Goal: Obtain resource: Download file/media

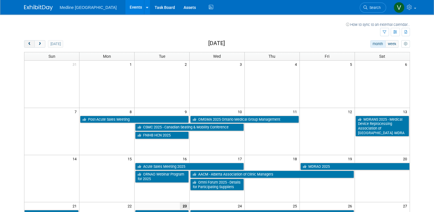
click at [27, 45] on span "prev" at bounding box center [29, 44] width 4 height 4
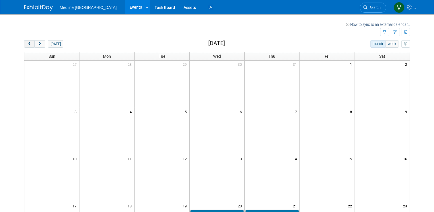
click at [26, 47] on button "prev" at bounding box center [29, 43] width 11 height 7
click at [28, 47] on button "prev" at bounding box center [29, 43] width 11 height 7
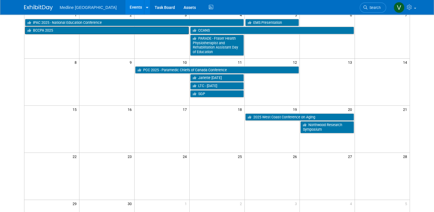
scroll to position [21, 0]
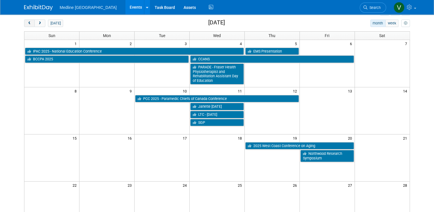
click at [26, 25] on button "prev" at bounding box center [29, 23] width 11 height 7
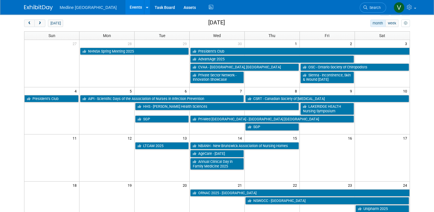
scroll to position [78, 0]
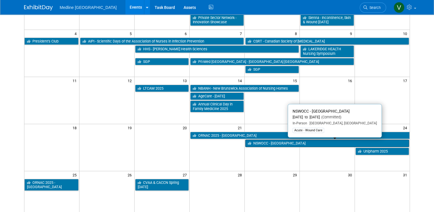
click at [268, 144] on link "NSWOCC - [GEOGRAPHIC_DATA]" at bounding box center [327, 143] width 164 height 7
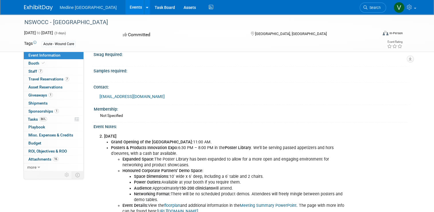
scroll to position [344, 0]
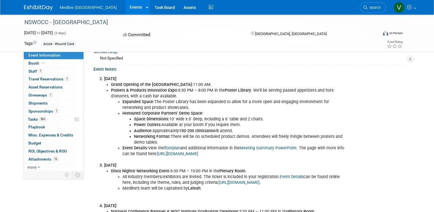
click at [189, 154] on link "[URL][DOMAIN_NAME]" at bounding box center [177, 153] width 41 height 5
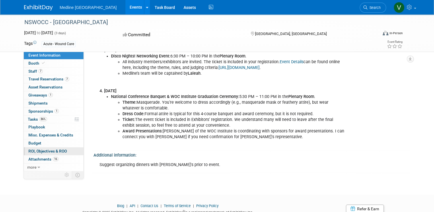
scroll to position [483, 0]
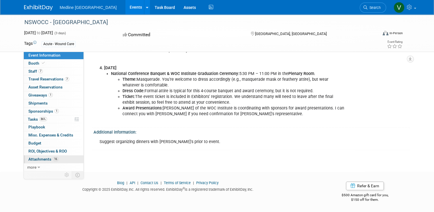
click at [37, 158] on span "Attachments 16" at bounding box center [43, 159] width 30 height 5
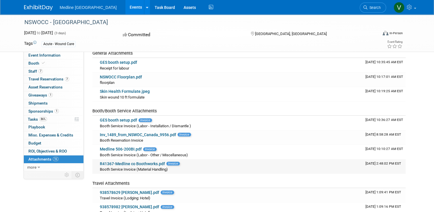
scroll to position [0, 0]
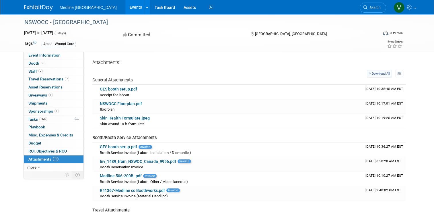
click at [382, 73] on link "Download All" at bounding box center [379, 74] width 25 height 8
click at [45, 55] on span "Event Information" at bounding box center [44, 55] width 32 height 5
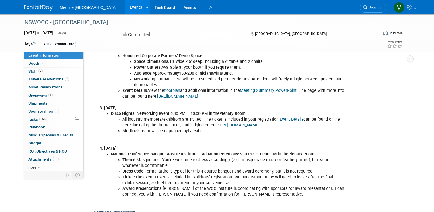
scroll to position [459, 0]
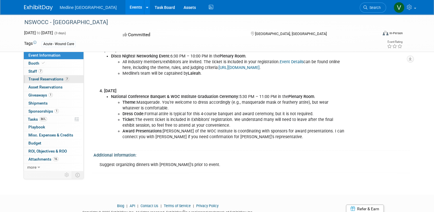
click at [35, 81] on span "Travel Reservations 7" at bounding box center [48, 79] width 41 height 5
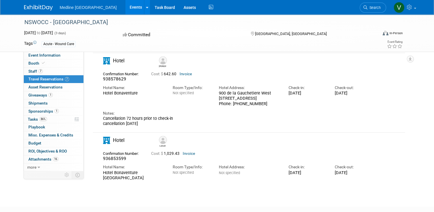
scroll to position [480, 0]
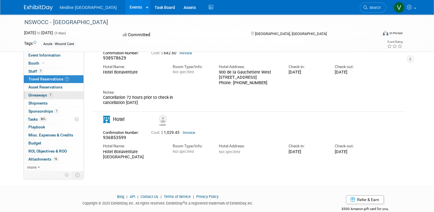
click at [37, 94] on span "Giveaways 1" at bounding box center [40, 95] width 24 height 5
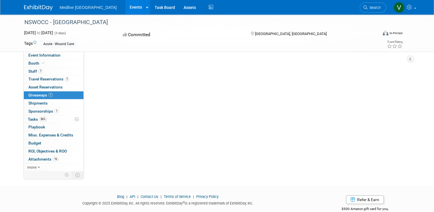
scroll to position [0, 0]
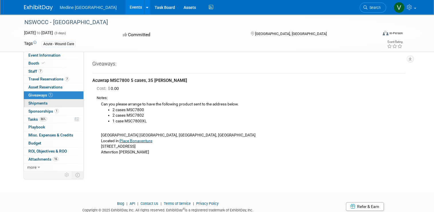
click at [38, 104] on span "Shipments 0" at bounding box center [37, 103] width 19 height 5
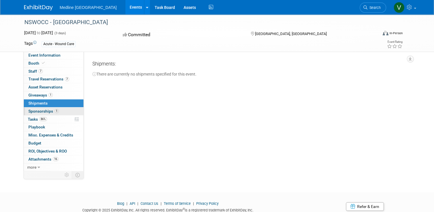
click at [38, 113] on span "Sponsorships 1" at bounding box center [43, 111] width 30 height 5
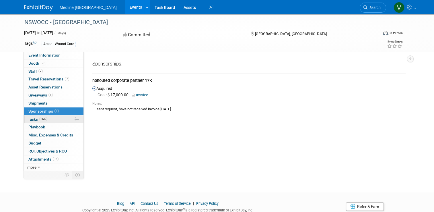
click at [33, 120] on span "Tasks 86%" at bounding box center [37, 119] width 19 height 5
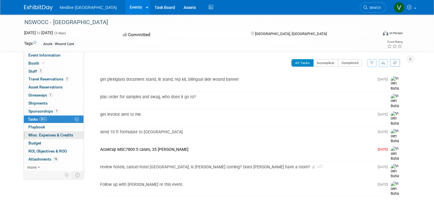
click at [38, 131] on link "0 Misc. Expenses & Credits 0" at bounding box center [54, 135] width 60 height 8
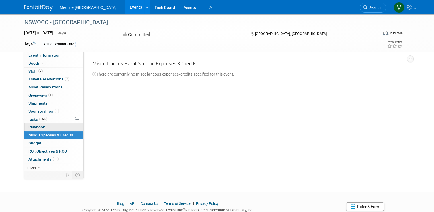
click at [38, 128] on span "Playbook 0" at bounding box center [36, 127] width 17 height 5
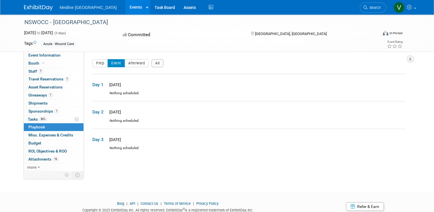
click at [412, 59] on button "button" at bounding box center [410, 58] width 7 height 7
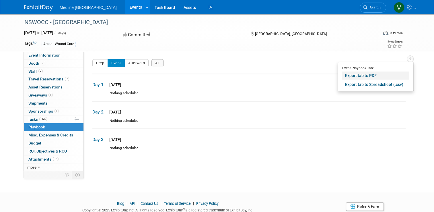
click at [367, 75] on link "Export tab to PDF" at bounding box center [375, 75] width 67 height 8
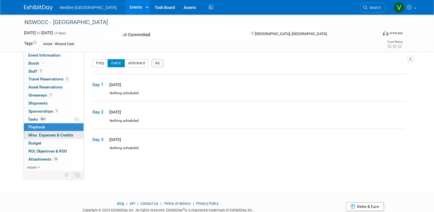
click at [59, 134] on span "Misc. Expenses & Credits 0" at bounding box center [50, 135] width 45 height 5
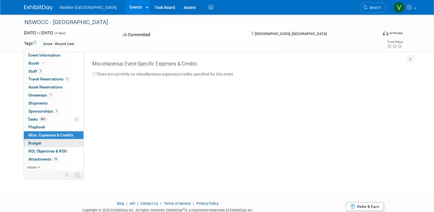
click at [54, 143] on link "Budget" at bounding box center [54, 143] width 60 height 8
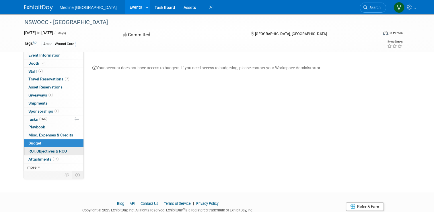
click at [51, 152] on span "ROI, Objectives & ROO 0" at bounding box center [47, 151] width 38 height 5
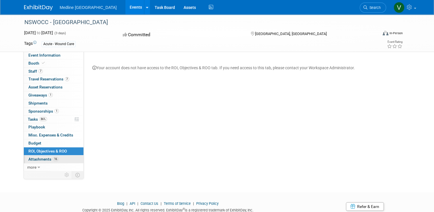
click at [49, 155] on link "16 Attachments 16" at bounding box center [54, 159] width 60 height 8
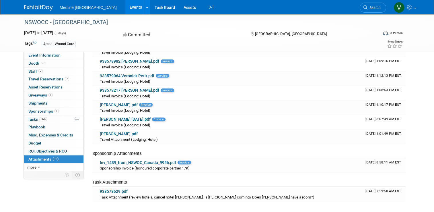
scroll to position [201, 0]
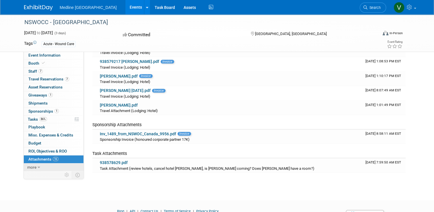
click at [38, 165] on icon at bounding box center [39, 167] width 3 height 4
click at [51, 175] on span "Event Binder (.pdf export)" at bounding box center [51, 175] width 46 height 5
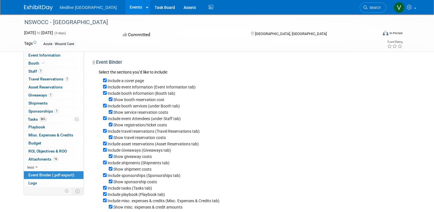
scroll to position [102, 0]
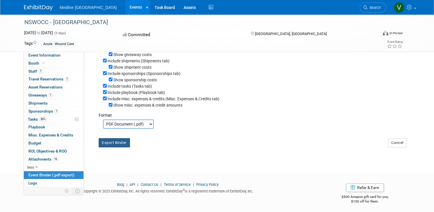
click at [107, 142] on button "Export Binder" at bounding box center [114, 142] width 31 height 9
